Goal: Task Accomplishment & Management: Manage account settings

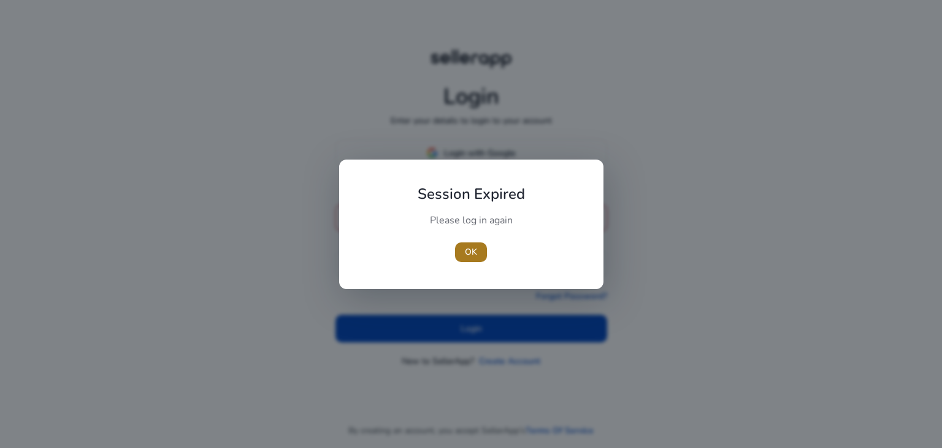
click at [473, 246] on span "OK" at bounding box center [471, 251] width 12 height 13
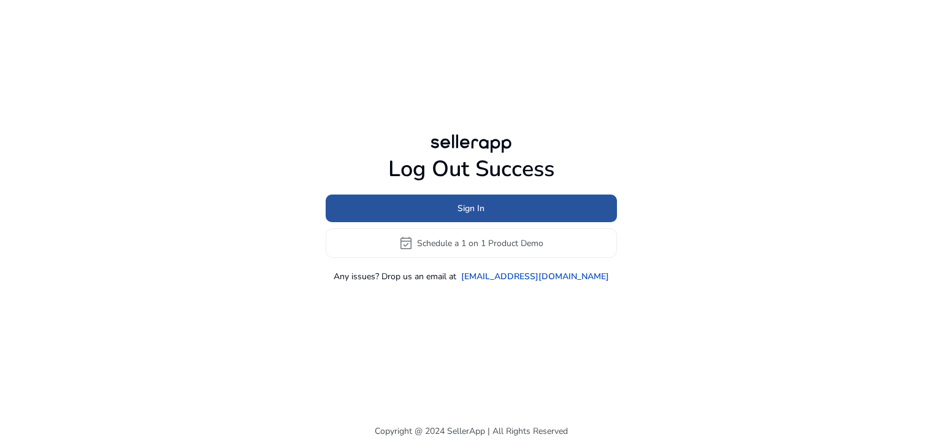
click at [467, 204] on span "Sign In" at bounding box center [470, 208] width 27 height 13
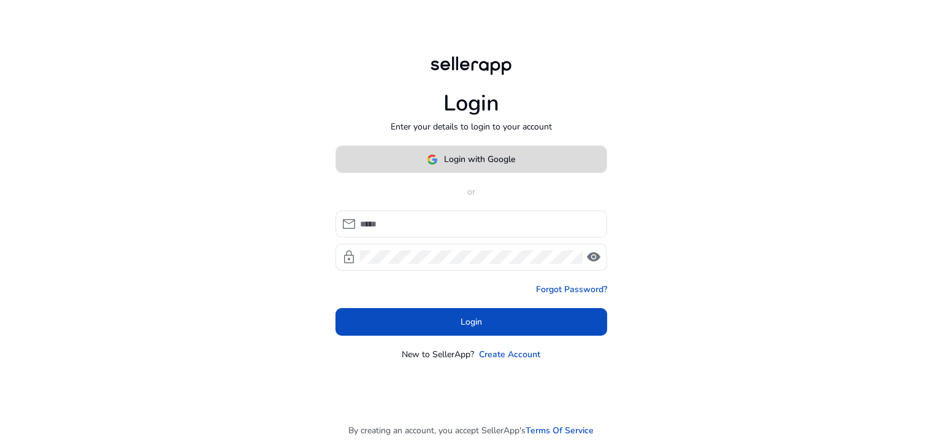
click at [465, 151] on span at bounding box center [471, 159] width 270 height 29
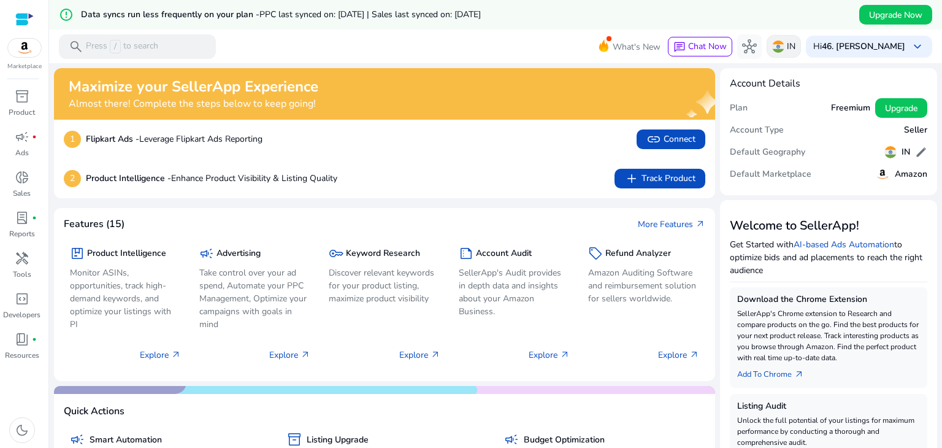
click at [783, 39] on div "IN" at bounding box center [783, 46] width 34 height 23
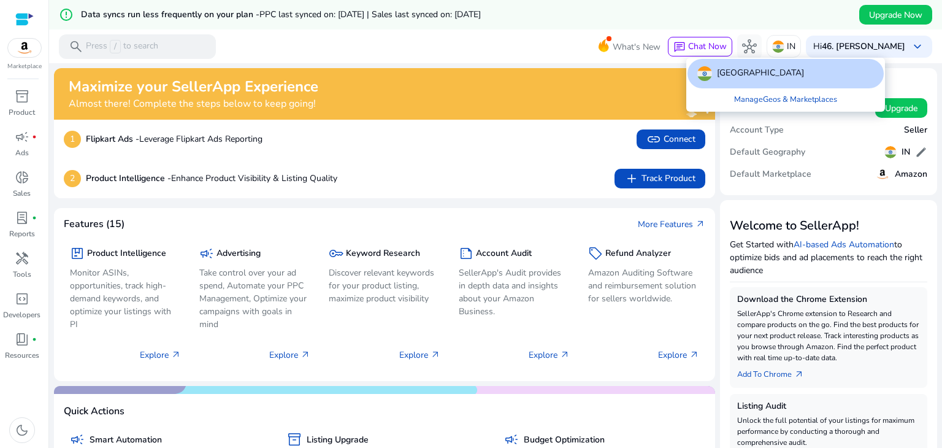
click at [750, 42] on div at bounding box center [471, 224] width 942 height 448
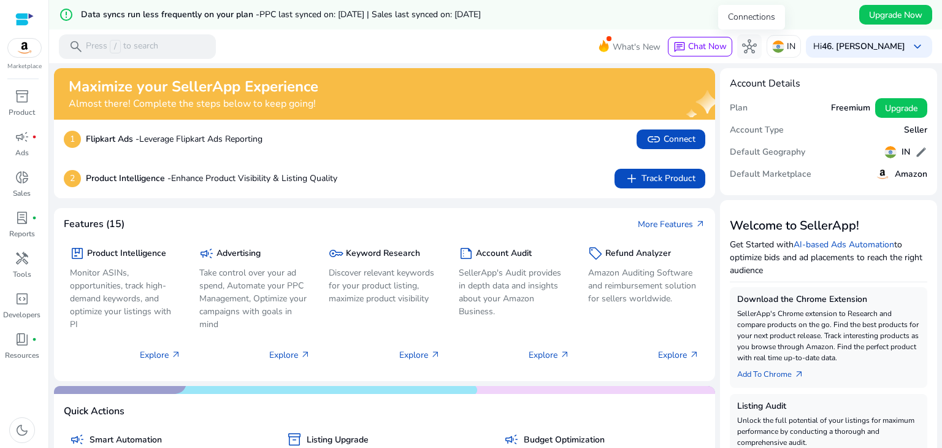
click at [750, 42] on span "hub" at bounding box center [749, 46] width 15 height 15
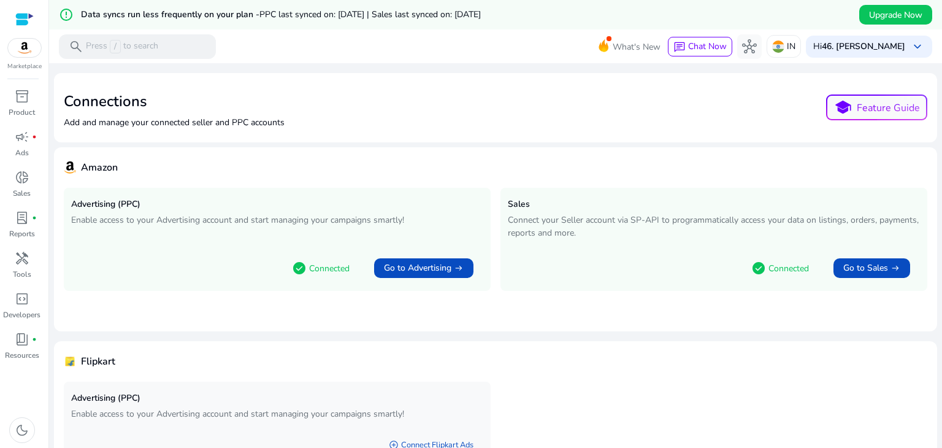
scroll to position [77, 0]
